Goal: Information Seeking & Learning: Learn about a topic

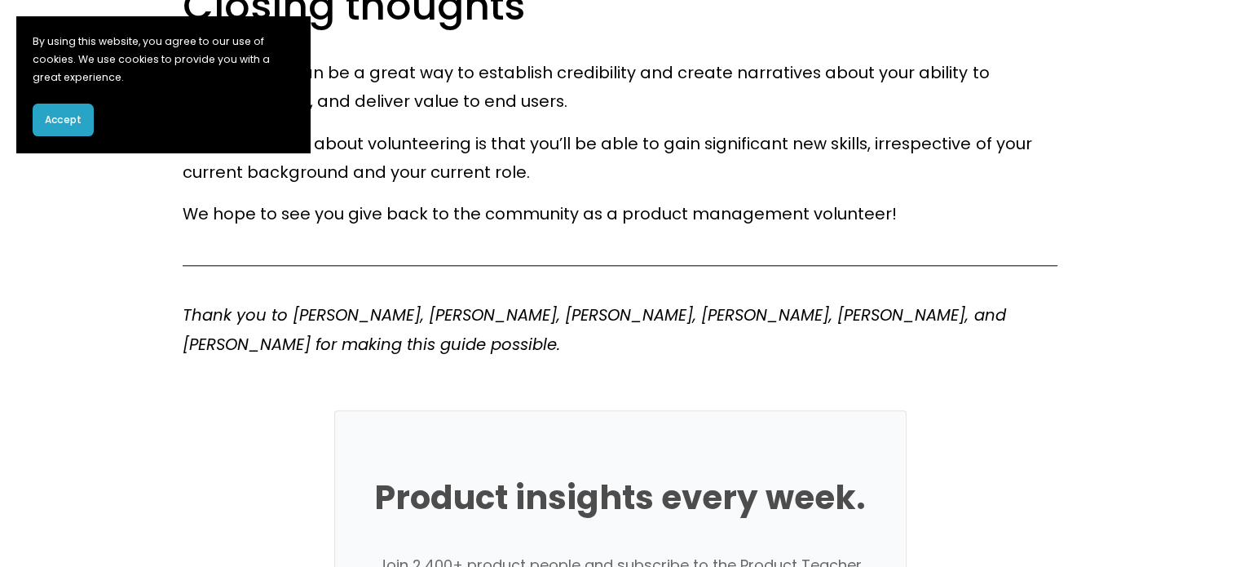
scroll to position [8186, 0]
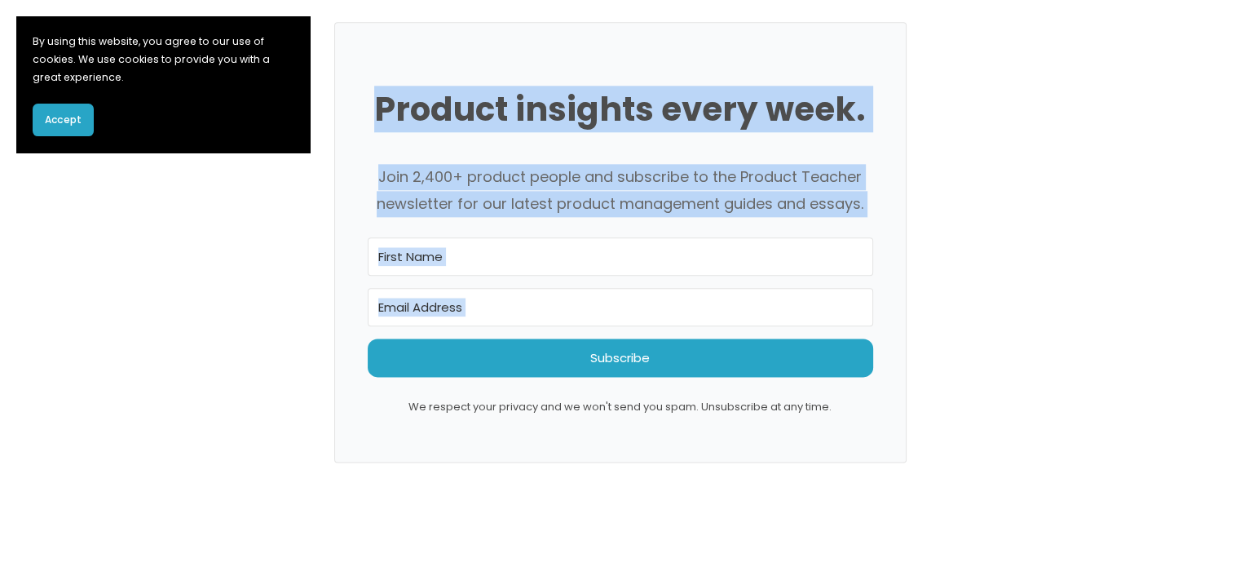
drag, startPoint x: 254, startPoint y: 113, endPoint x: 360, endPoint y: 257, distance: 178.6
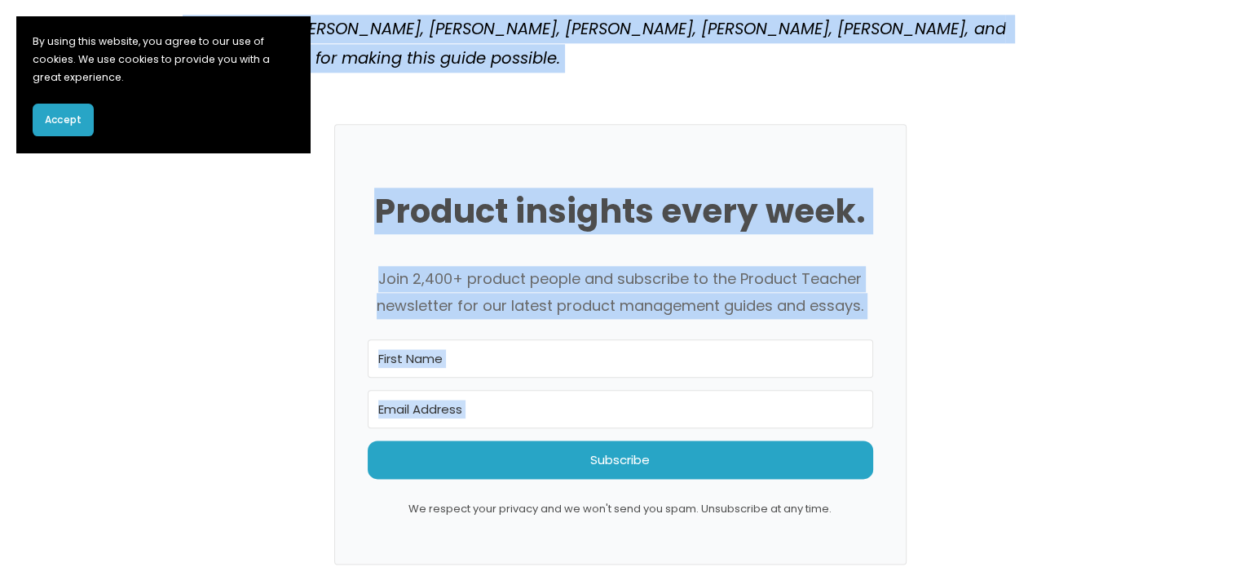
scroll to position [8083, 0]
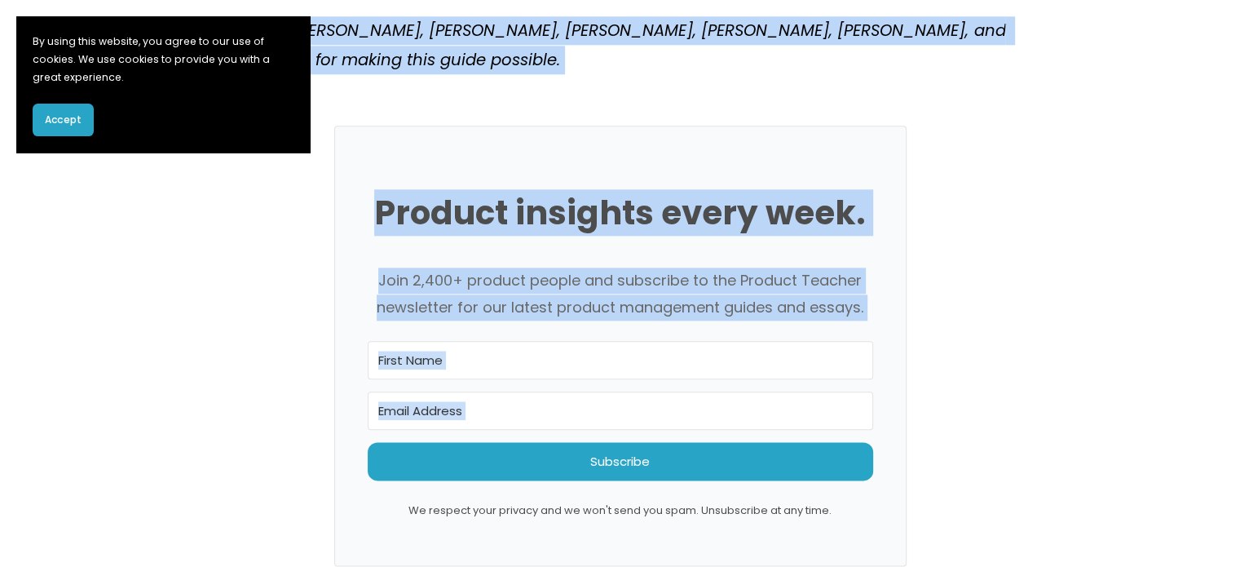
click at [298, 298] on center "Product insights every week. Join 2,400+ product people and subscribe to the Pr…" at bounding box center [620, 346] width 874 height 440
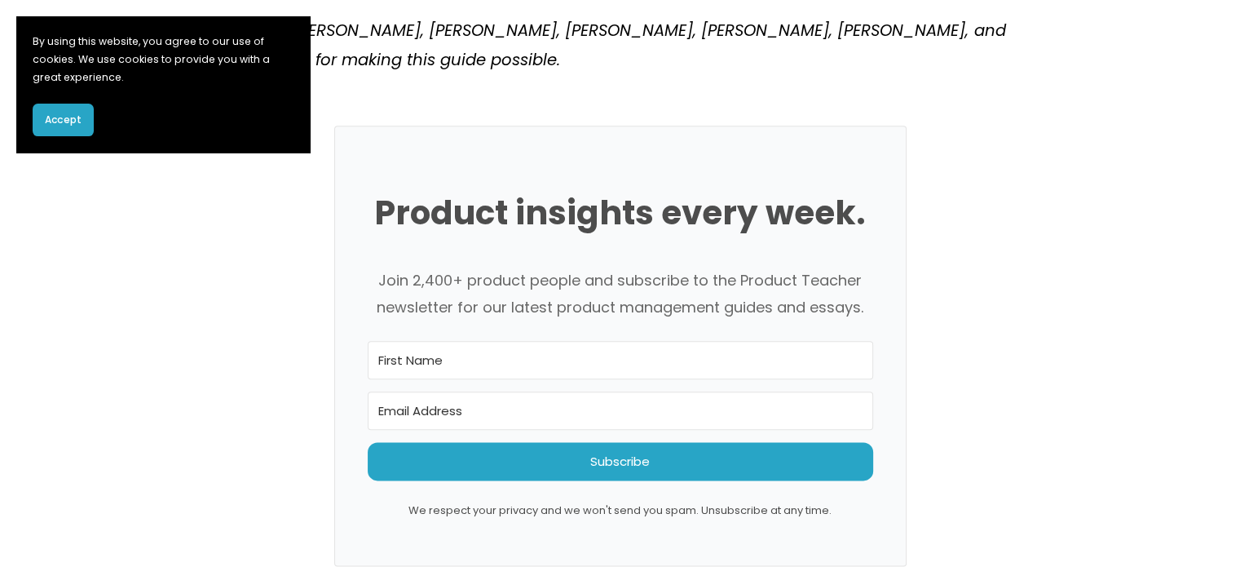
click at [60, 126] on span "Accept" at bounding box center [63, 120] width 37 height 15
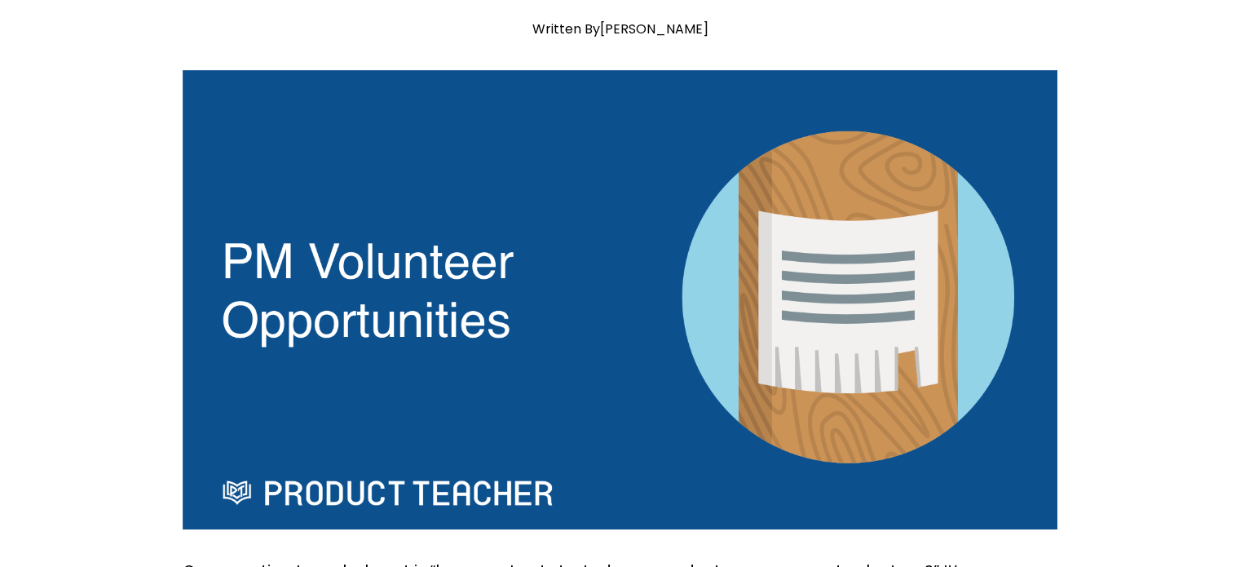
scroll to position [0, 0]
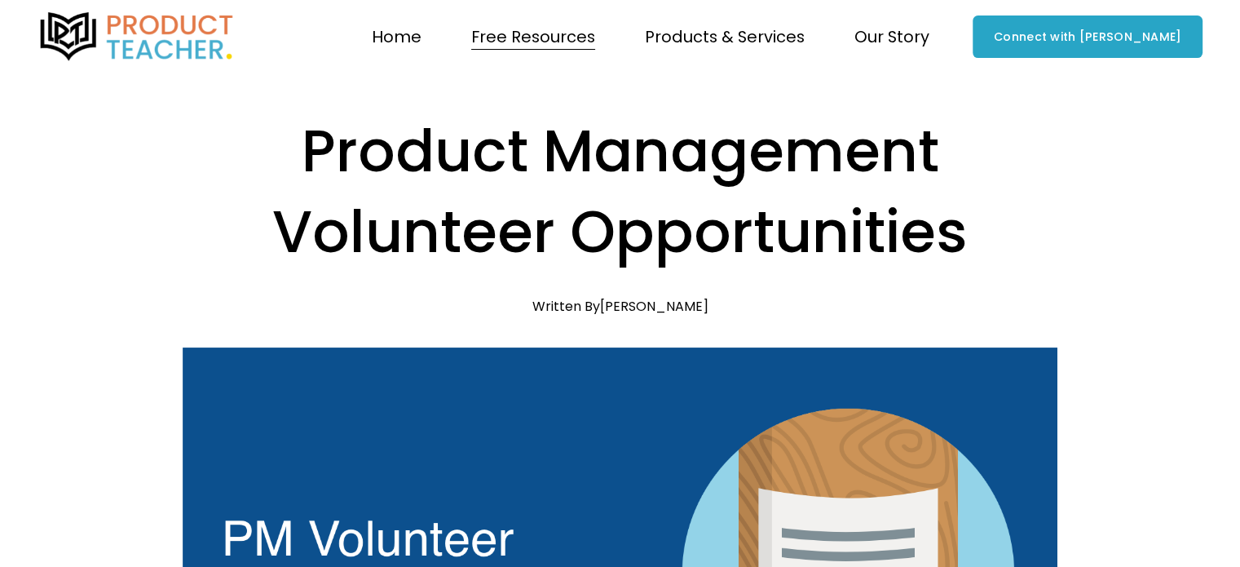
click at [0, 0] on span "Coaching" at bounding box center [0, 0] width 0 height 0
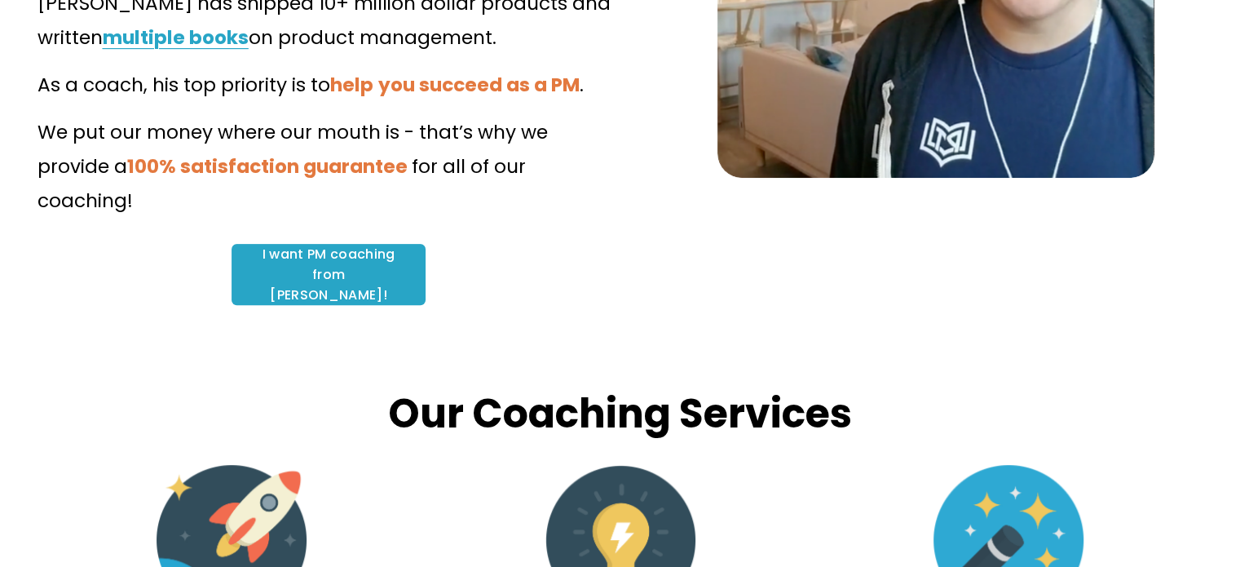
scroll to position [515, 0]
